Goal: Information Seeking & Learning: Learn about a topic

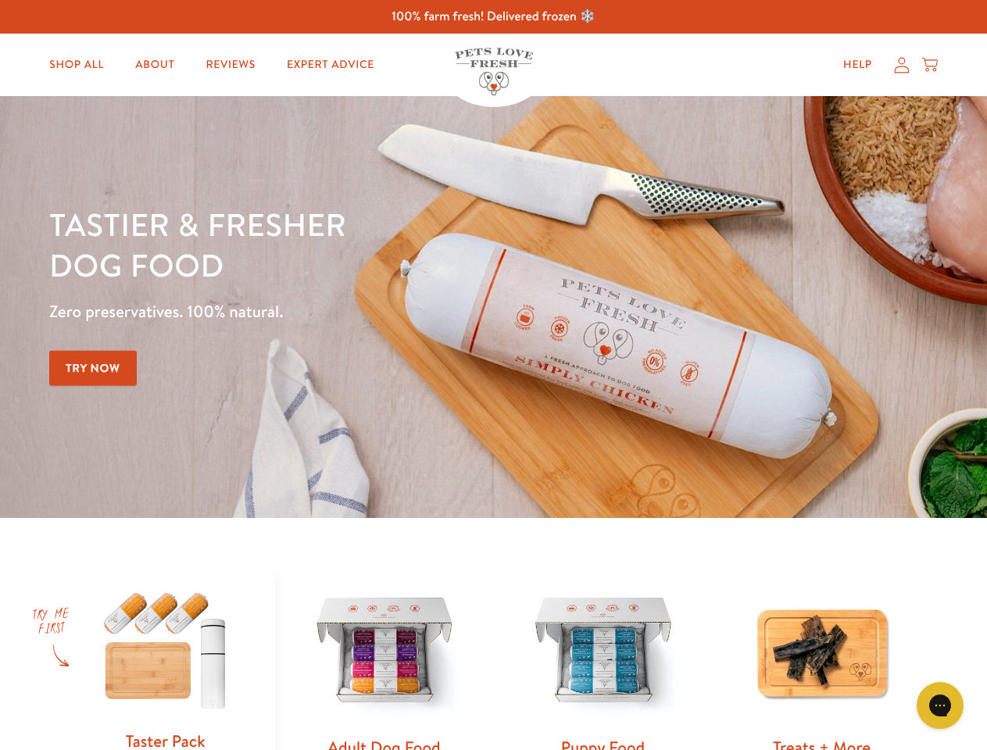
click at [493, 375] on div "Tastier & fresher dog food Zero preservatives. 100% natural. Try Now" at bounding box center [345, 307] width 592 height 206
click at [940, 706] on icon "Open gorgias live chat" at bounding box center [939, 705] width 15 height 15
